Goal: Information Seeking & Learning: Learn about a topic

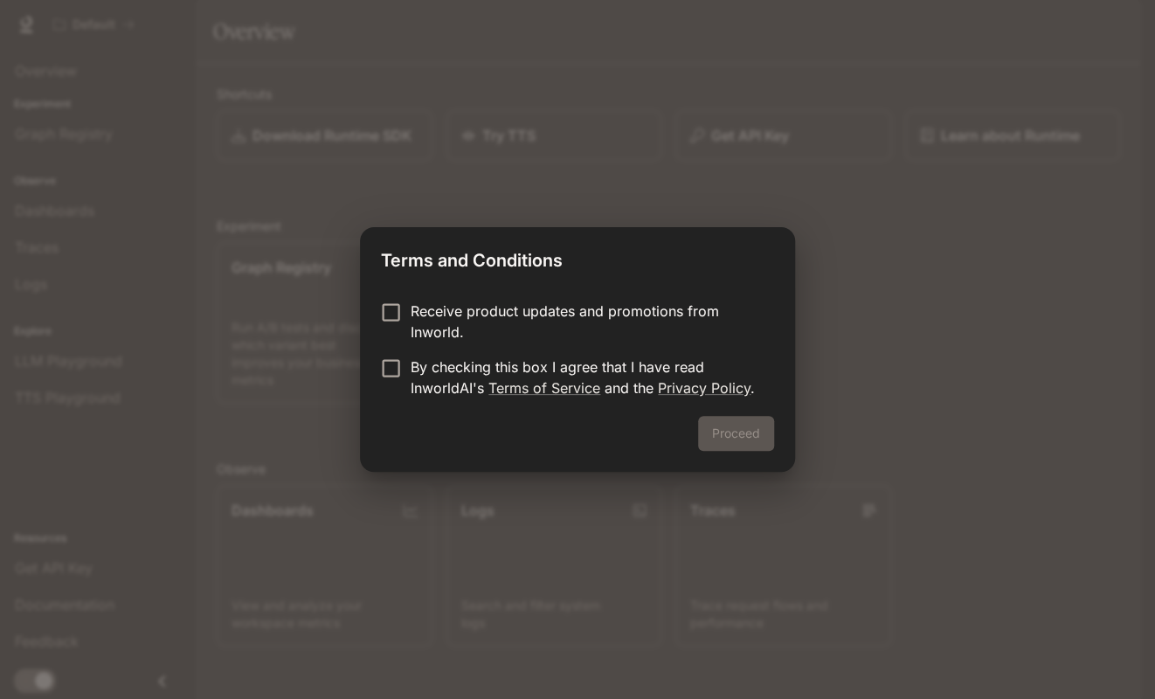
click at [454, 313] on p "Receive product updates and promotions from Inworld." at bounding box center [584, 321] width 349 height 42
click at [424, 295] on div "Receive product updates and promotions from Inworld. By checking this box I agr…" at bounding box center [577, 350] width 435 height 129
click at [417, 372] on p "By checking this box I agree that I have read InworldAI's Terms of Service and …" at bounding box center [584, 377] width 349 height 42
click at [763, 433] on button "Proceed" at bounding box center [736, 433] width 76 height 35
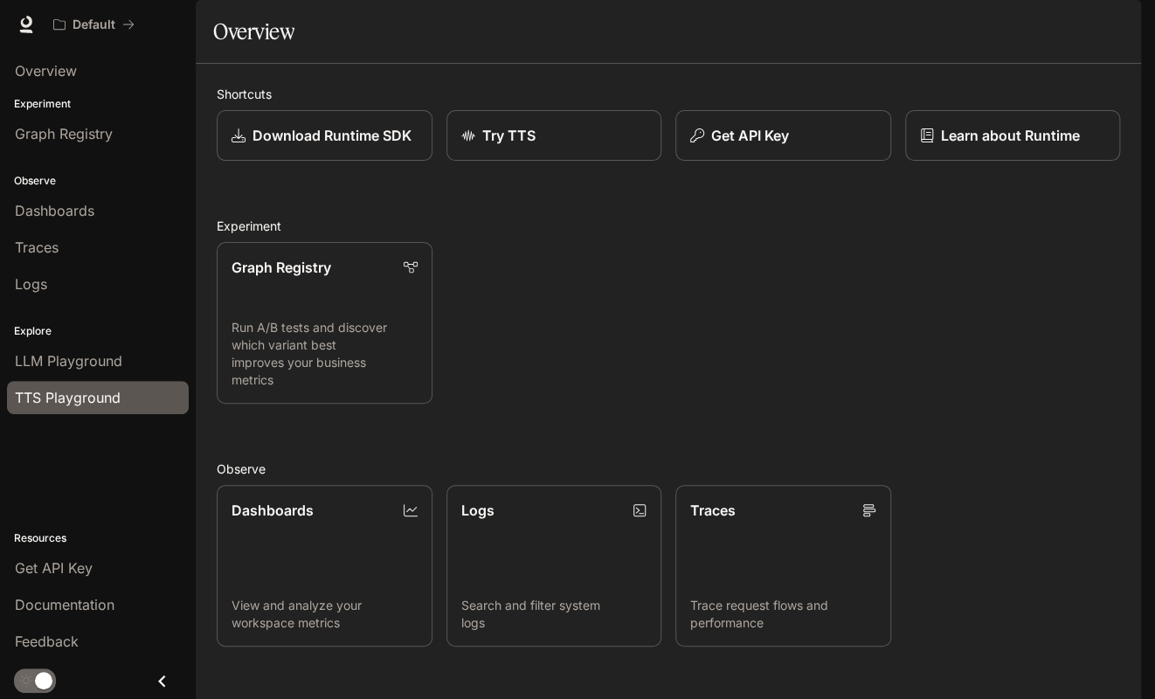
scroll to position [272, 0]
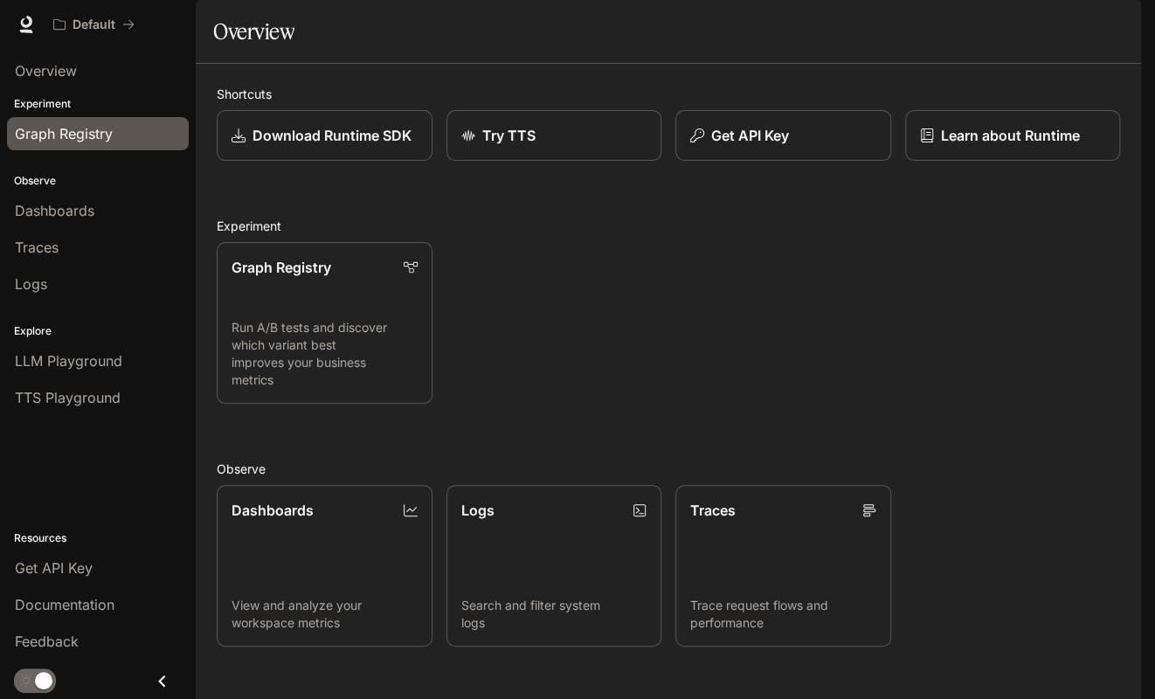
click at [89, 143] on link "Graph Registry" at bounding box center [98, 133] width 182 height 33
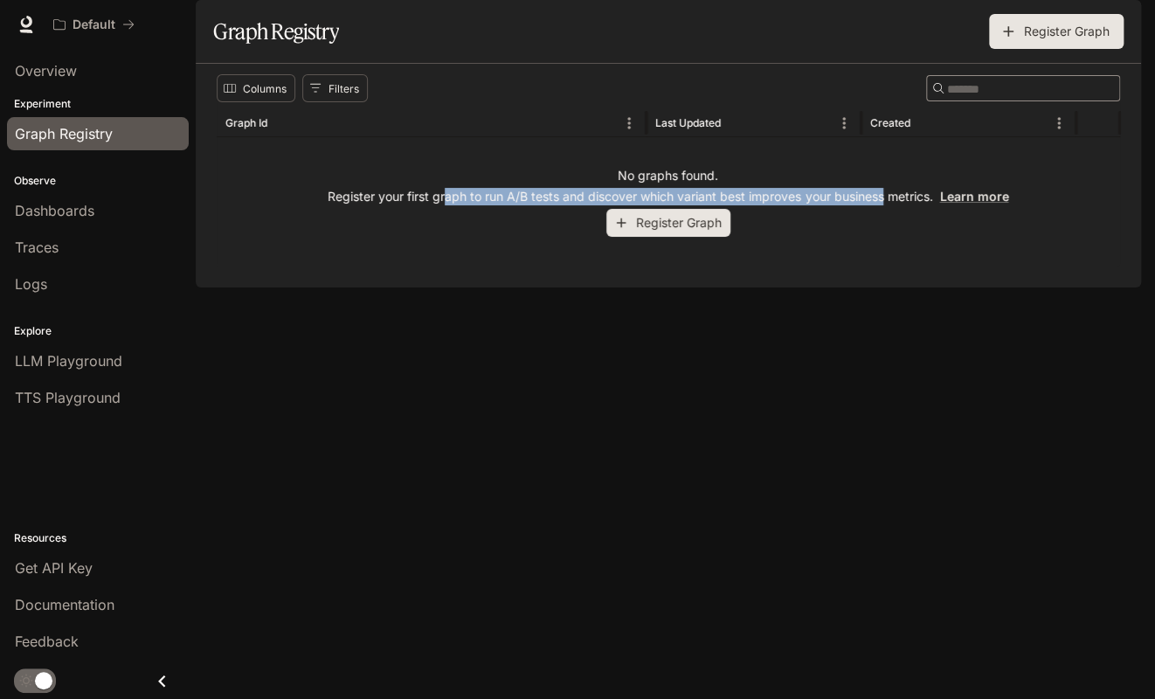
drag, startPoint x: 471, startPoint y: 235, endPoint x: 884, endPoint y: 243, distance: 413.2
click at [884, 243] on div "No graphs found. Register your first graph to run A/B tests and discover which …" at bounding box center [668, 201] width 903 height 129
click at [884, 205] on p "Register your first graph to run A/B tests and discover which variant best impr…" at bounding box center [668, 196] width 680 height 17
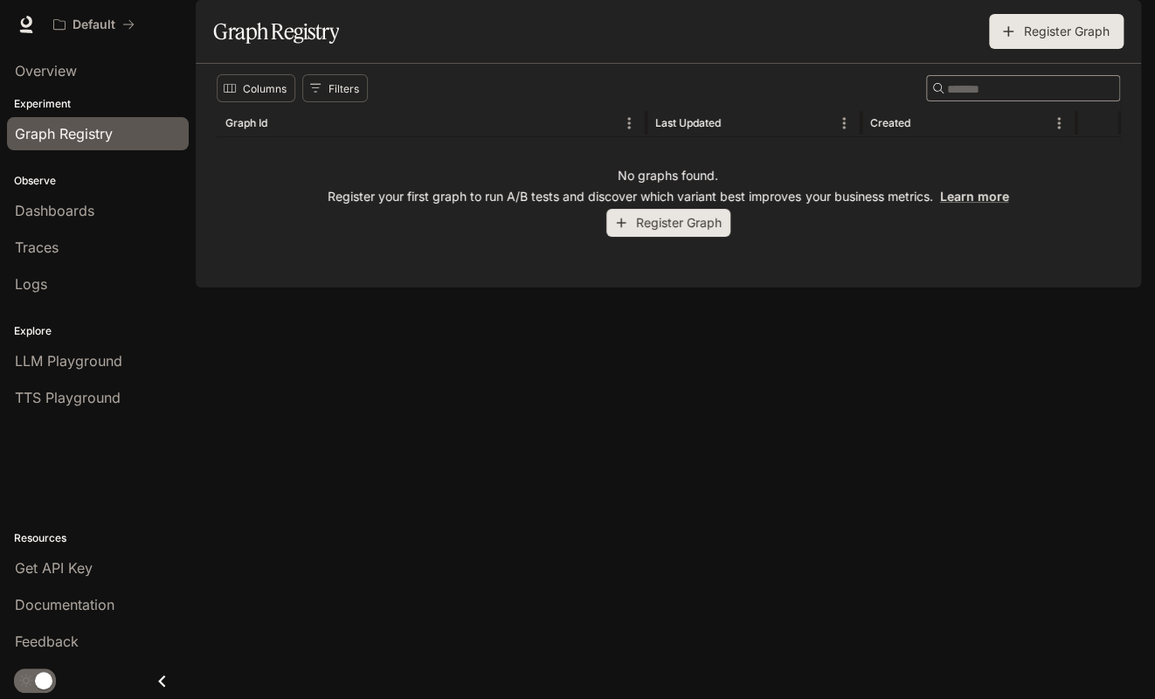
click at [886, 231] on div "No graphs found. Register your first graph to run A/B tests and discover which …" at bounding box center [668, 201] width 903 height 129
click at [59, 395] on span "TTS Playground" at bounding box center [68, 397] width 106 height 21
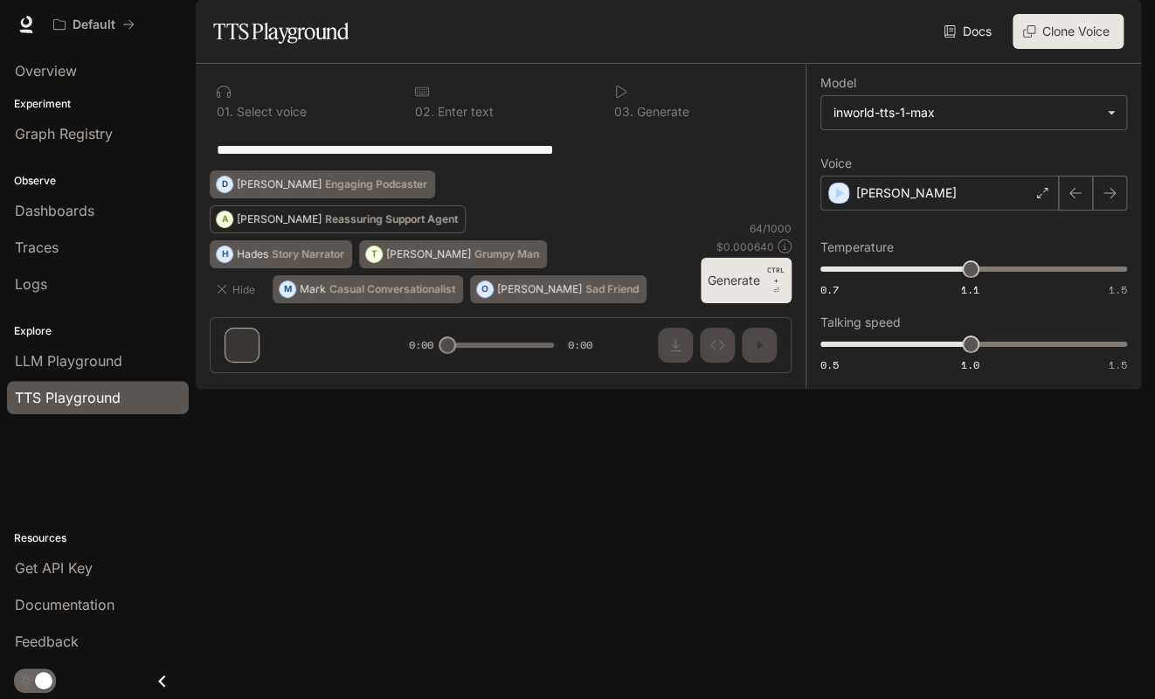
click at [279, 233] on button "A [PERSON_NAME] Reassuring Support Agent" at bounding box center [338, 219] width 256 height 28
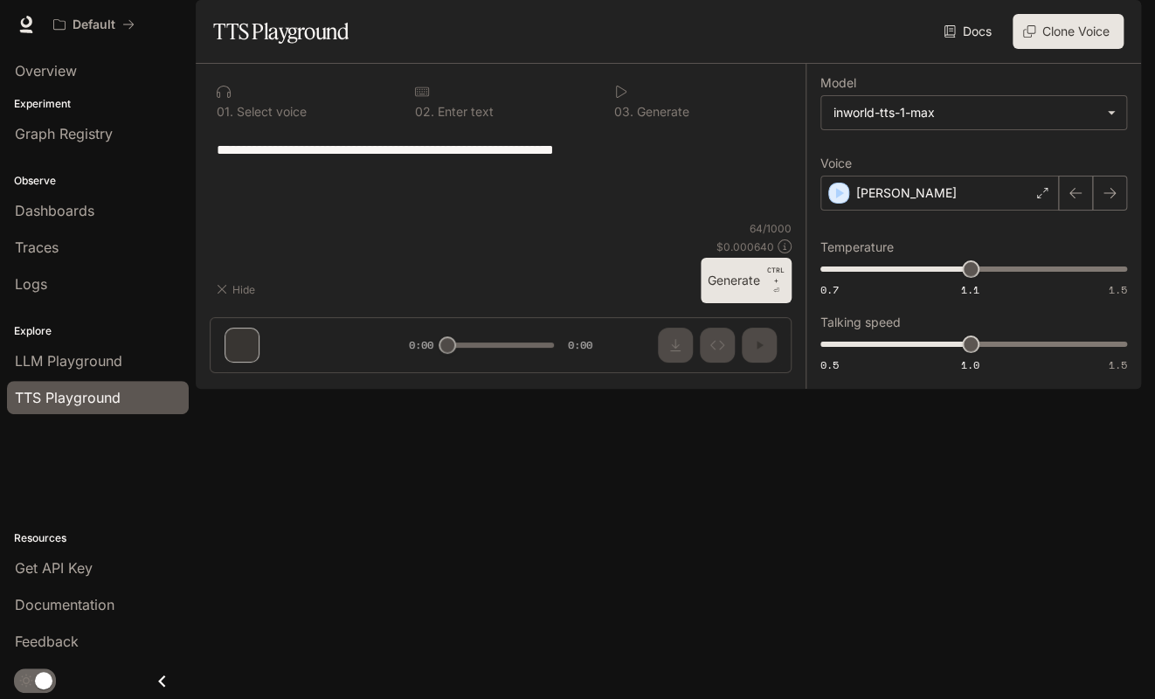
type textarea "**********"
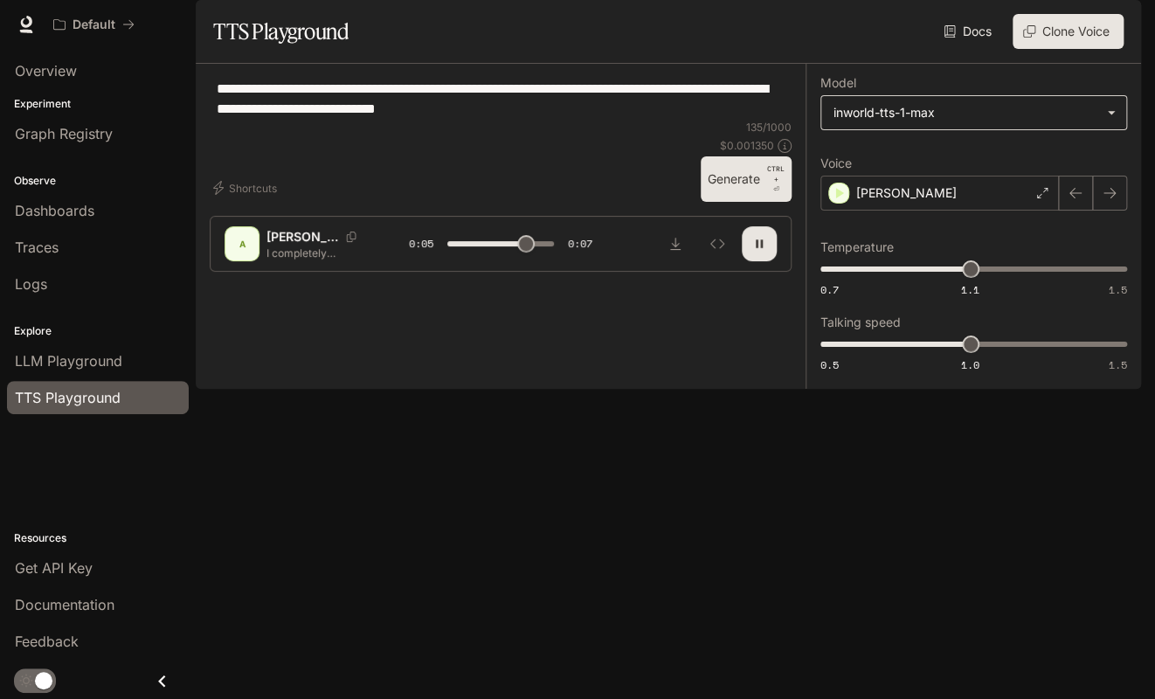
click at [1031, 162] on body "**********" at bounding box center [577, 349] width 1155 height 699
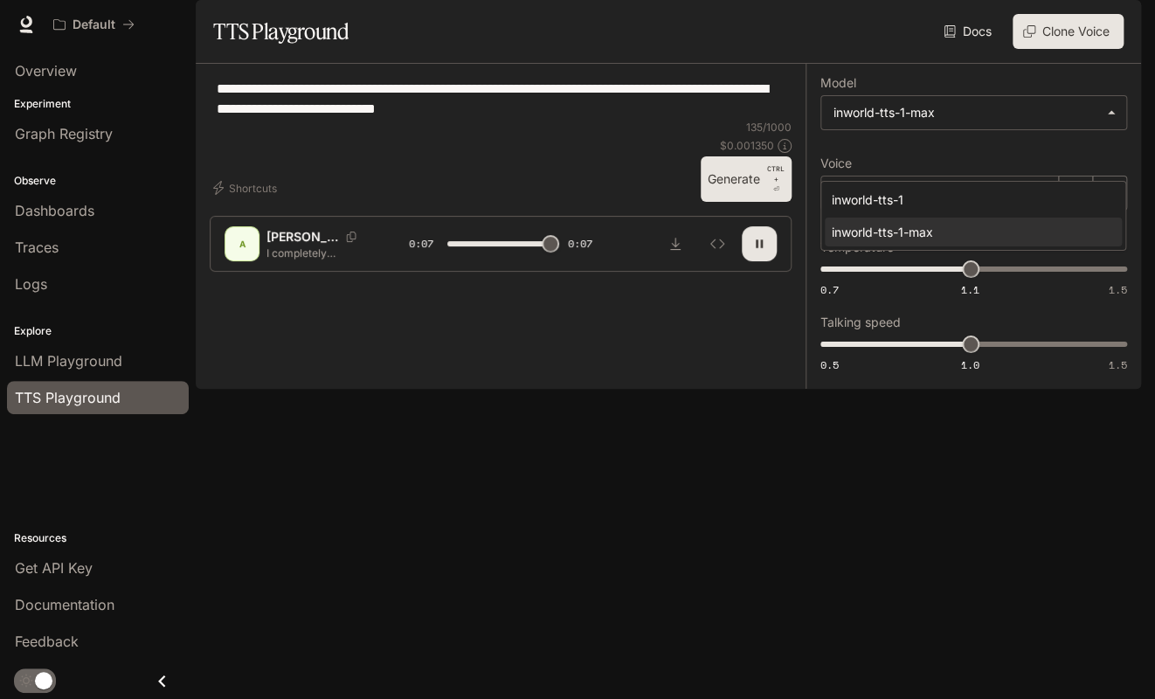
click at [1030, 136] on div at bounding box center [577, 349] width 1155 height 699
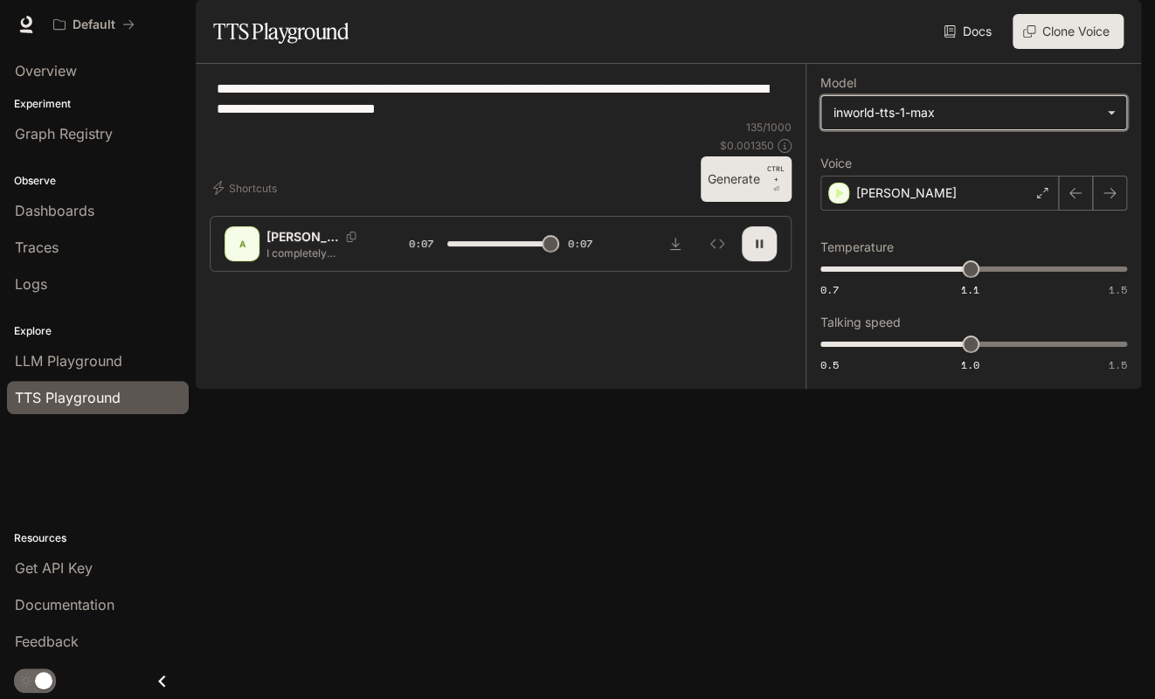
type input "*"
click at [969, 176] on label "Voice" at bounding box center [973, 166] width 307 height 17
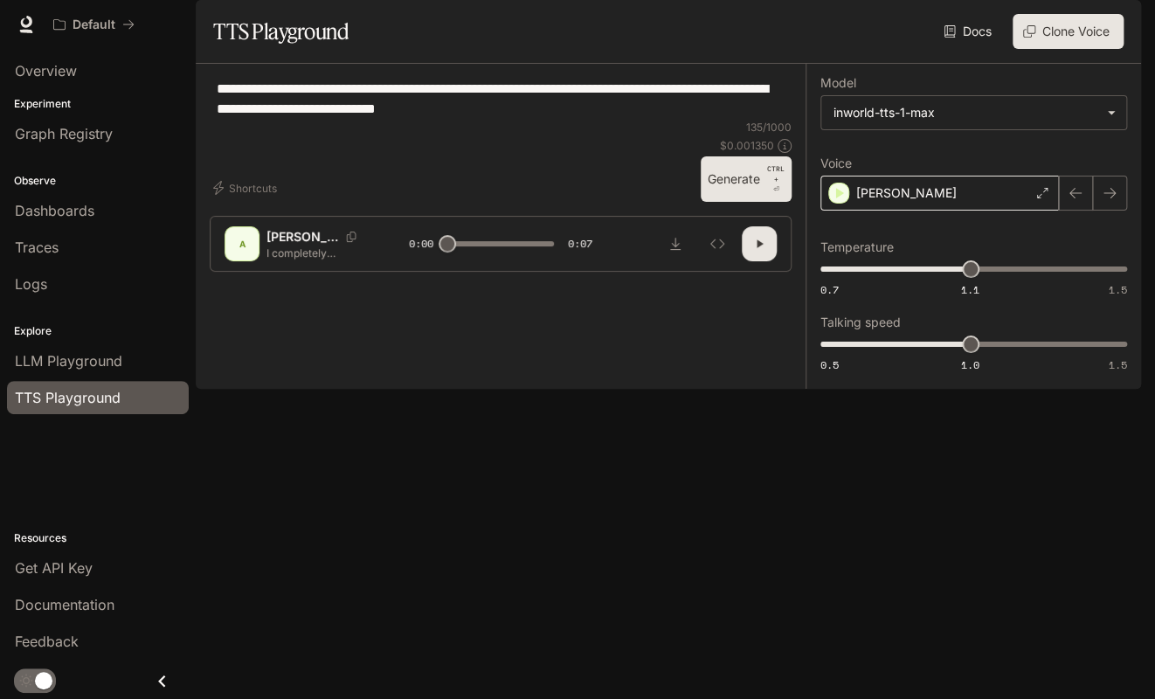
click at [954, 210] on div "[PERSON_NAME]" at bounding box center [939, 193] width 238 height 35
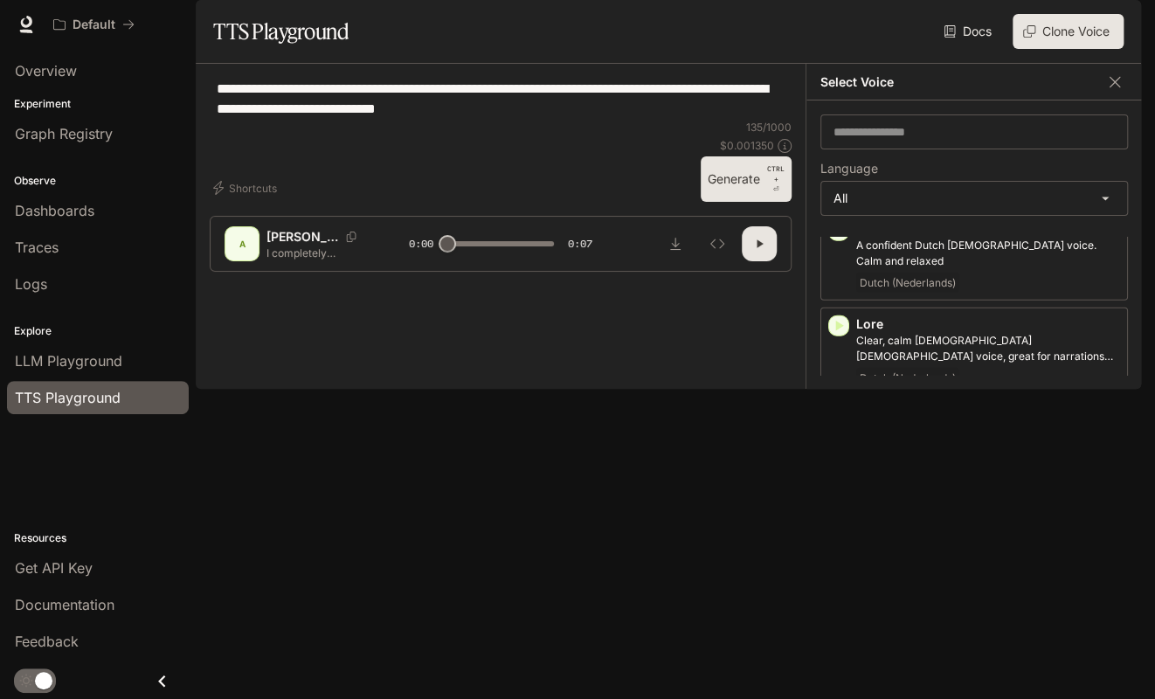
scroll to position [2012, 0]
click at [1108, 91] on icon "button" at bounding box center [1114, 81] width 17 height 17
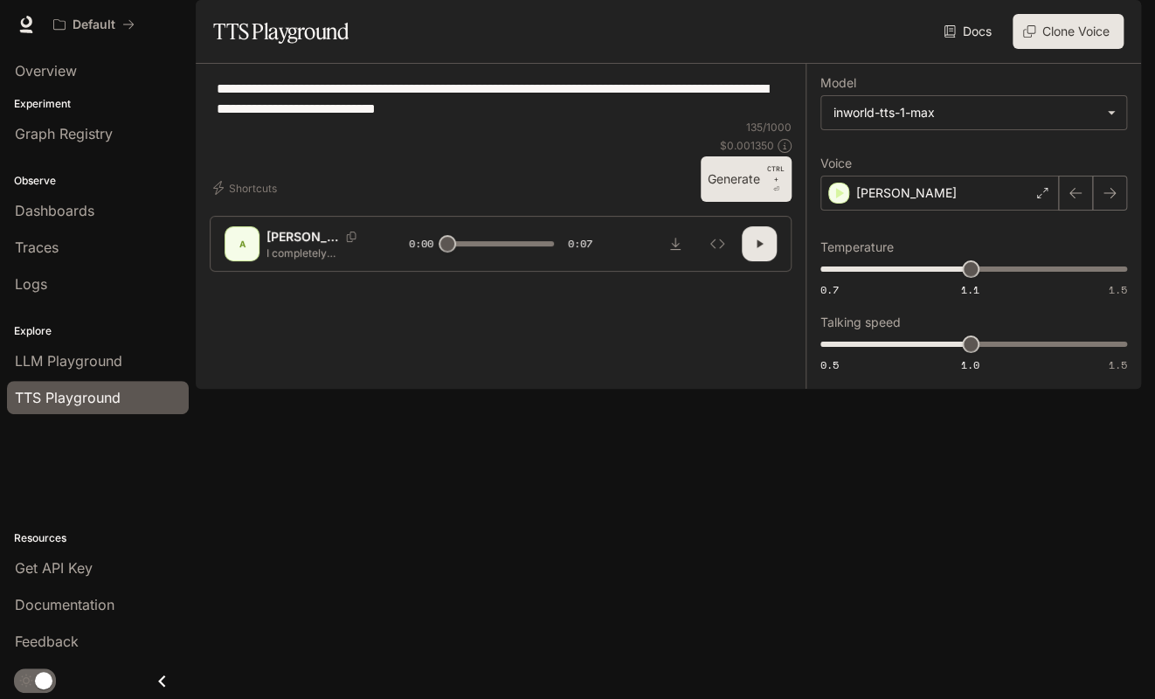
click at [709, 49] on div "Docs Voices Clone Voice" at bounding box center [739, 31] width 768 height 35
click at [1069, 49] on button "Clone Voice" at bounding box center [1067, 31] width 111 height 35
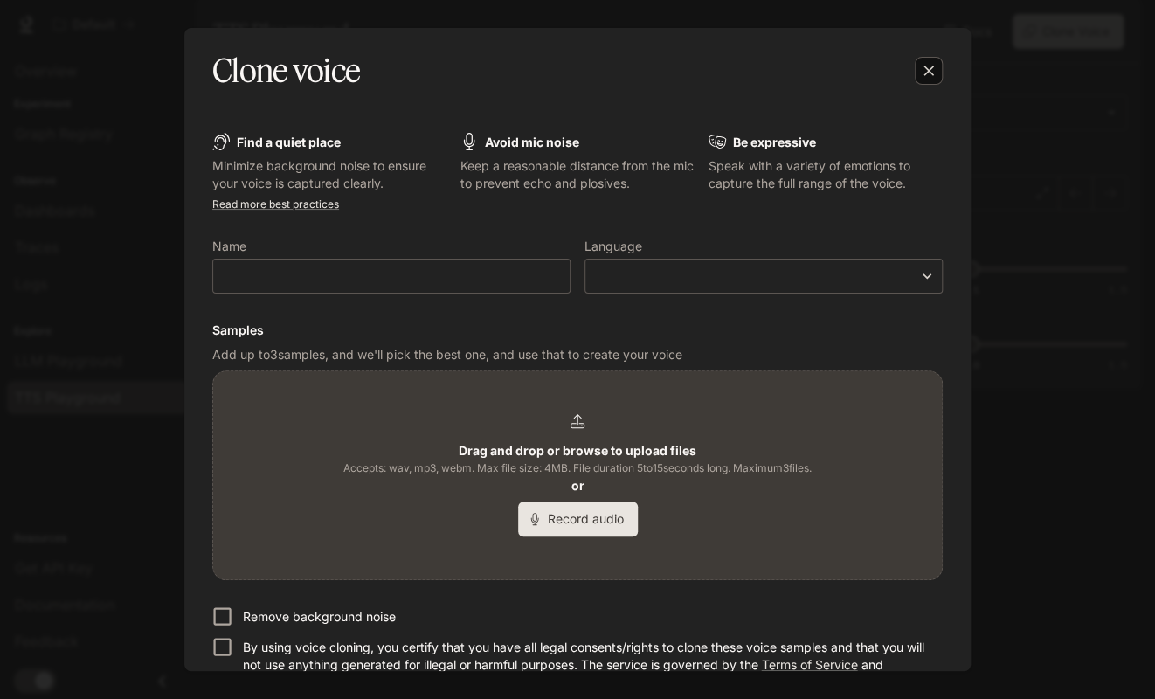
scroll to position [0, 0]
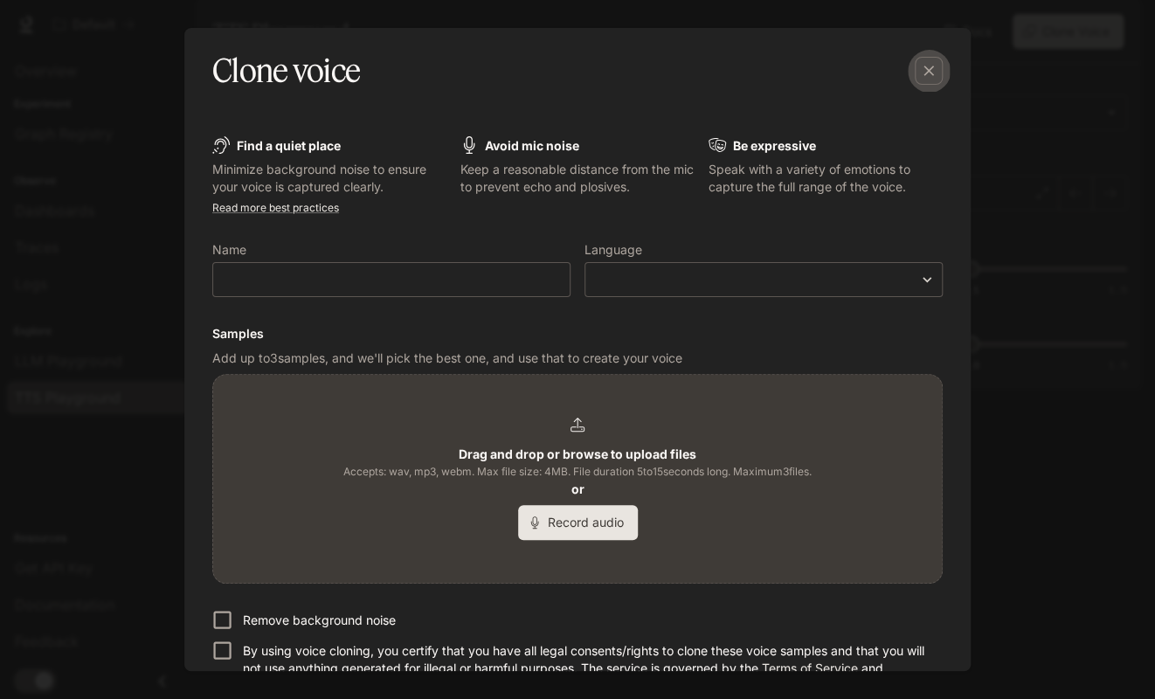
drag, startPoint x: 930, startPoint y: 79, endPoint x: 914, endPoint y: 93, distance: 21.7
click at [930, 78] on icon "button" at bounding box center [928, 70] width 17 height 17
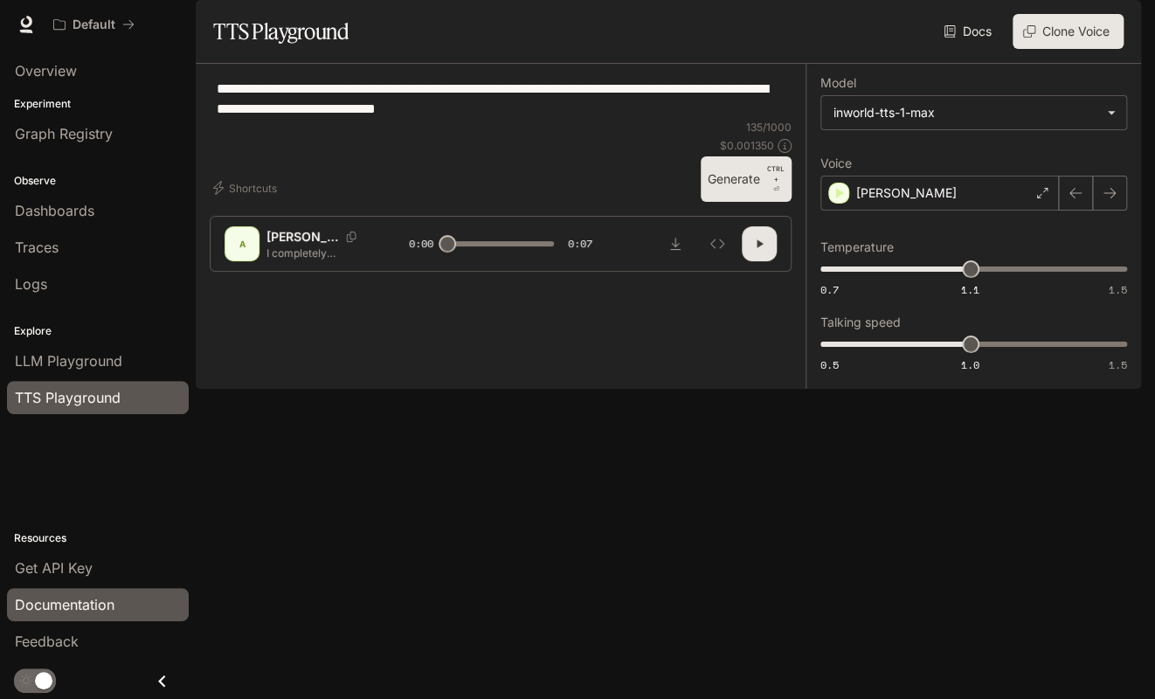
click at [76, 610] on span "Documentation" at bounding box center [65, 604] width 100 height 21
